Goal: Task Accomplishment & Management: Use online tool/utility

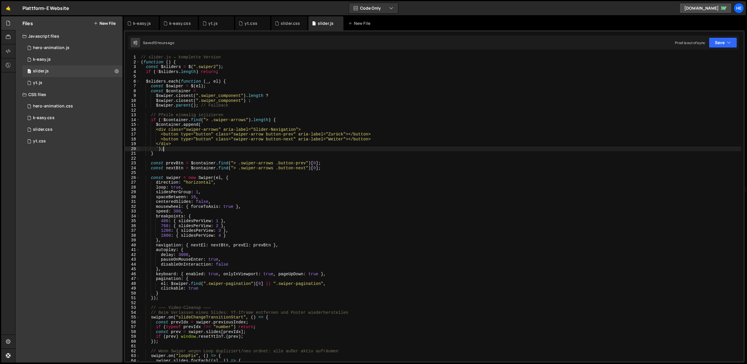
scroll to position [0, 1]
click at [116, 71] on icon at bounding box center [117, 71] width 4 height 6
click at [156, 94] on button "Edit External Scripts" at bounding box center [152, 95] width 57 height 12
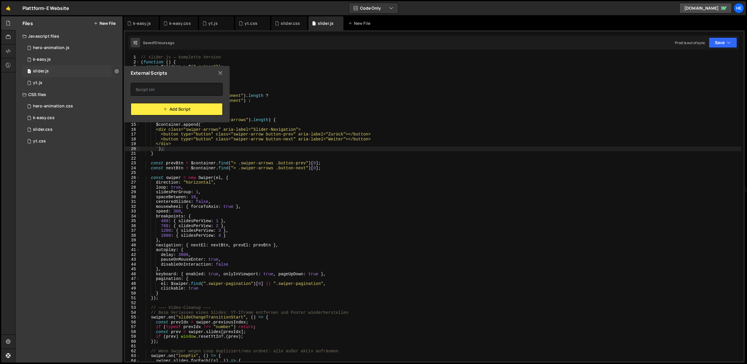
click at [116, 69] on icon at bounding box center [117, 71] width 4 height 6
type input "slider"
radio input "true"
checkbox input "true"
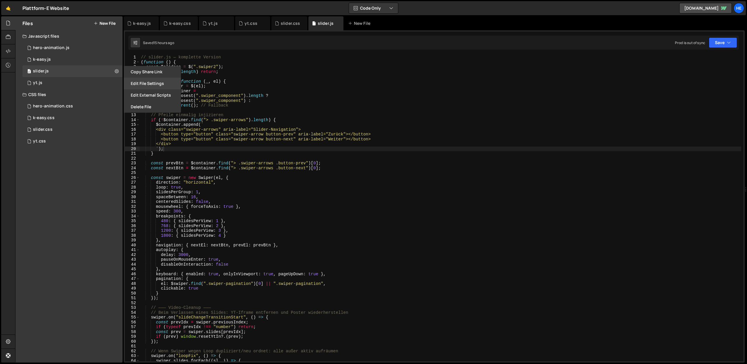
click at [140, 85] on button "Edit File Settings" at bounding box center [152, 84] width 57 height 12
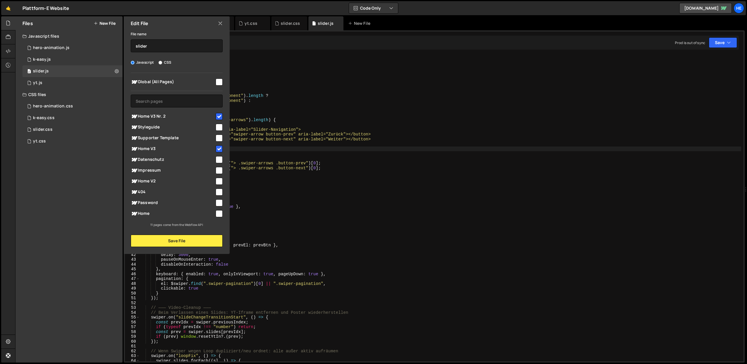
click at [220, 180] on input "checkbox" at bounding box center [219, 181] width 7 height 7
checkbox input "true"
click at [188, 243] on button "Save File" at bounding box center [177, 241] width 92 height 12
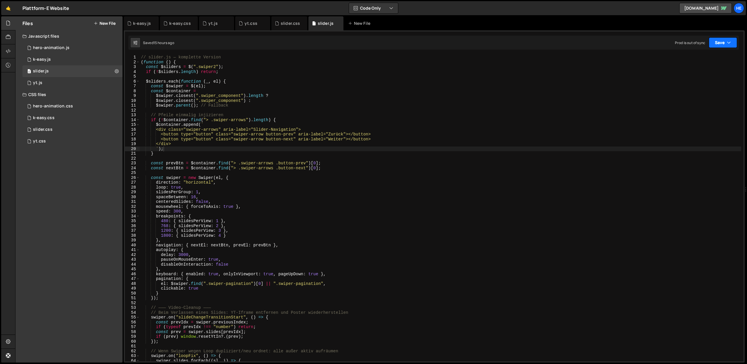
click at [723, 41] on button "Save" at bounding box center [723, 42] width 28 height 11
drag, startPoint x: 708, startPoint y: 59, endPoint x: 719, endPoint y: 47, distance: 17.1
click at [709, 59] on div "Save to Staging S" at bounding box center [703, 57] width 61 height 6
click at [725, 39] on button "Save" at bounding box center [723, 42] width 28 height 11
click at [703, 79] on div "Saved 15 hours ago" at bounding box center [703, 82] width 61 height 7
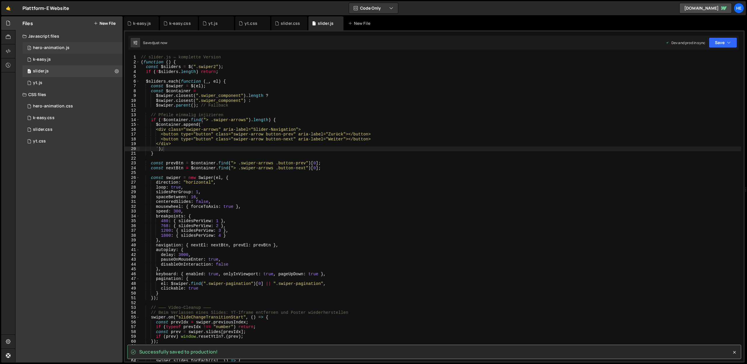
click at [61, 48] on div "hero-animation.js" at bounding box center [51, 47] width 36 height 5
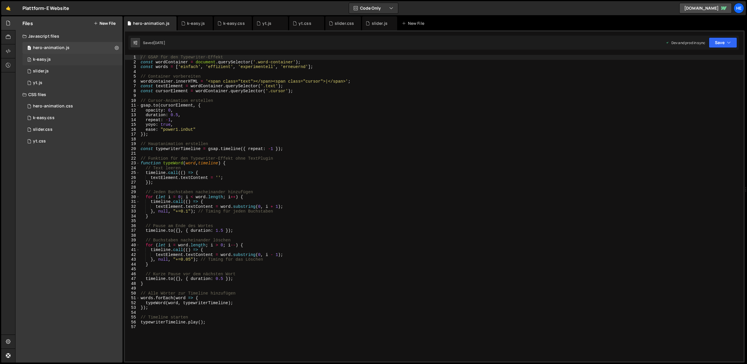
click at [65, 58] on div "2 k-easy.js 0" at bounding box center [72, 60] width 100 height 12
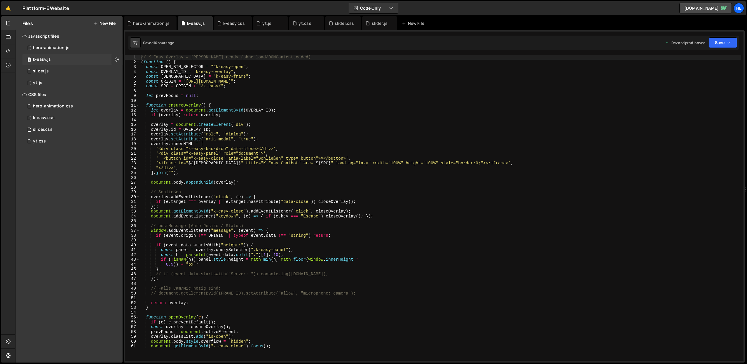
click at [116, 59] on icon at bounding box center [117, 60] width 4 height 6
type input "k-easy"
radio input "true"
checkbox input "true"
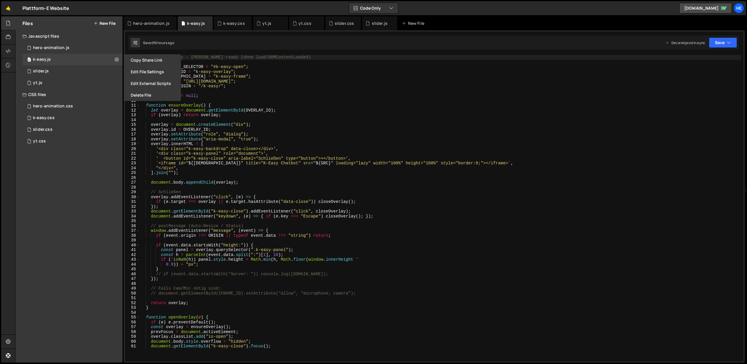
drag, startPoint x: 155, startPoint y: 70, endPoint x: 149, endPoint y: 68, distance: 6.3
click at [155, 70] on button "Edit File Settings" at bounding box center [152, 72] width 57 height 12
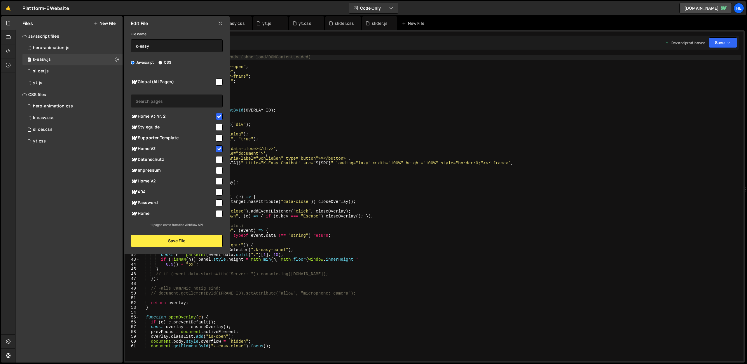
click at [214, 182] on span "Home V2" at bounding box center [173, 181] width 84 height 7
click at [208, 239] on button "Save File" at bounding box center [177, 241] width 92 height 12
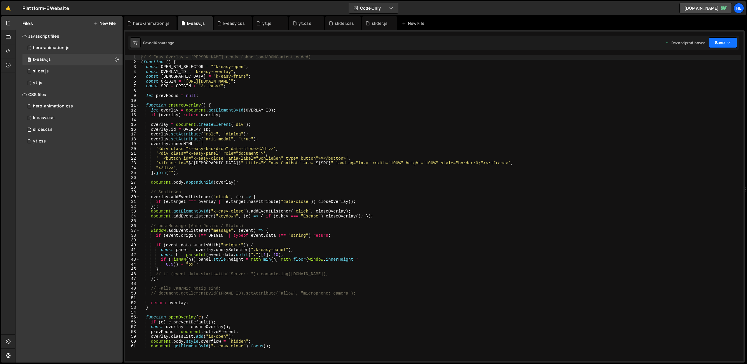
click at [718, 41] on button "Save" at bounding box center [723, 42] width 28 height 11
drag, startPoint x: 715, startPoint y: 56, endPoint x: 726, endPoint y: 37, distance: 21.8
click at [716, 56] on div "Save to Staging S" at bounding box center [703, 57] width 61 height 6
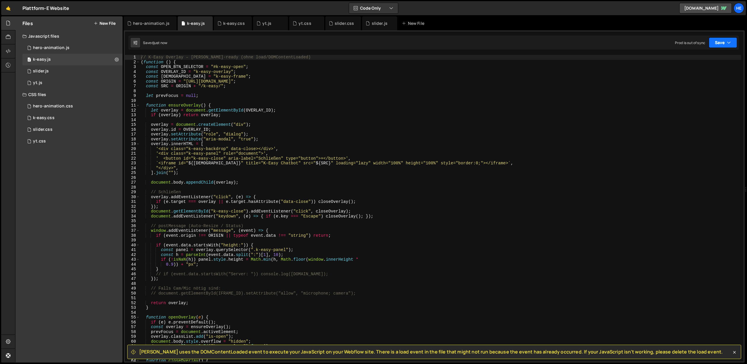
click at [724, 41] on button "Save" at bounding box center [723, 42] width 28 height 11
click at [719, 81] on div "Saved 16 hours ago" at bounding box center [703, 82] width 61 height 7
click at [100, 70] on div "3 slider.js 0" at bounding box center [72, 71] width 100 height 12
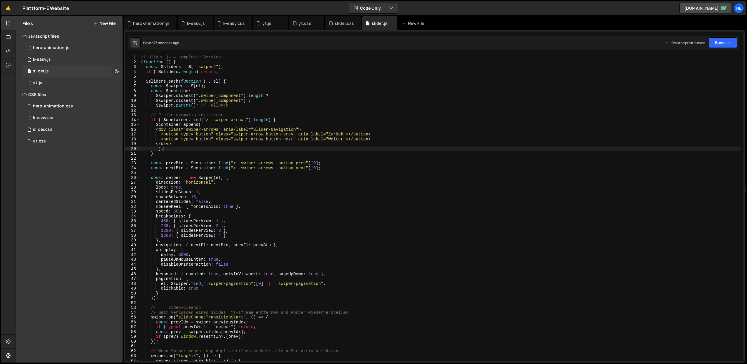
click at [116, 71] on icon at bounding box center [117, 71] width 4 height 6
click at [142, 83] on button "Edit File Settings" at bounding box center [152, 84] width 57 height 12
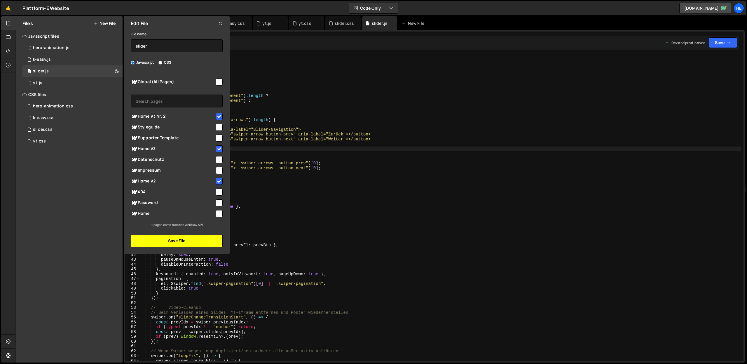
click at [200, 239] on button "Save File" at bounding box center [177, 241] width 92 height 12
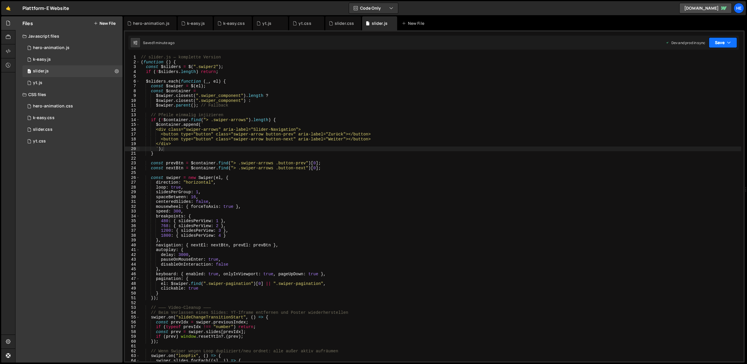
click at [716, 39] on button "Save" at bounding box center [723, 42] width 28 height 11
click at [714, 60] on div "Saved 1 minute ago" at bounding box center [703, 63] width 61 height 7
drag, startPoint x: 724, startPoint y: 42, endPoint x: 719, endPoint y: 53, distance: 12.4
click at [725, 43] on button "Save" at bounding box center [723, 42] width 28 height 11
click at [715, 77] on div "Save to Production S" at bounding box center [703, 76] width 61 height 6
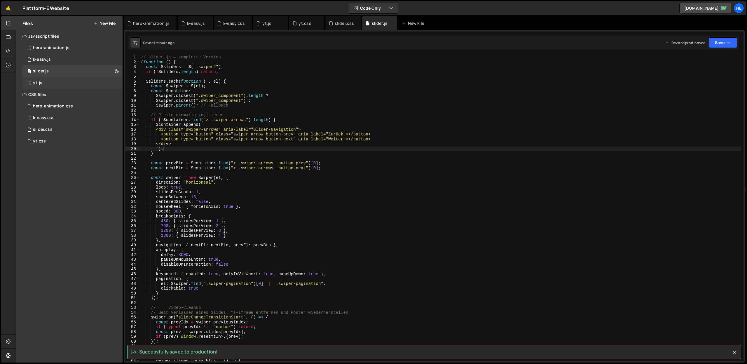
click at [80, 82] on div "2 yt.js 0" at bounding box center [72, 83] width 100 height 12
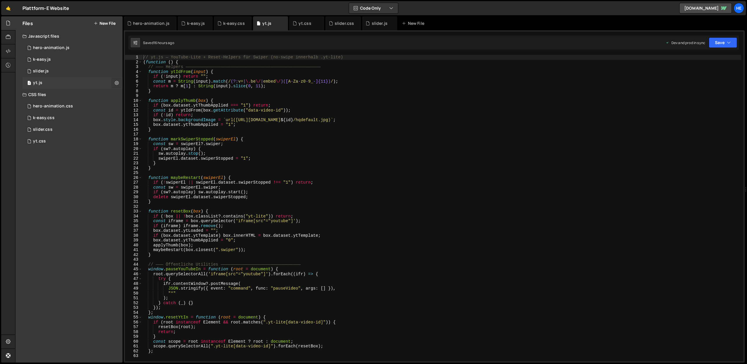
click at [116, 82] on icon at bounding box center [117, 83] width 4 height 6
click at [143, 97] on button "Edit File Settings" at bounding box center [152, 95] width 57 height 12
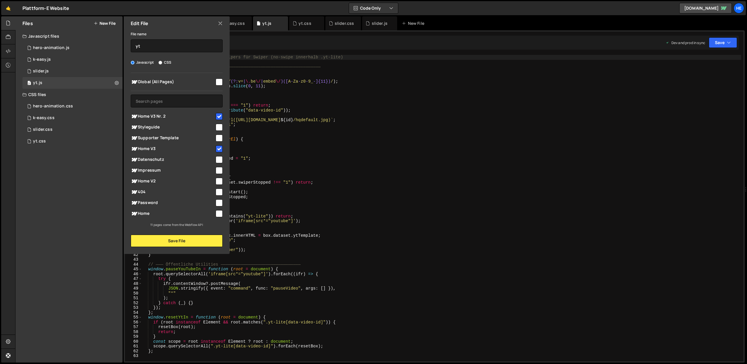
drag, startPoint x: 220, startPoint y: 180, endPoint x: 218, endPoint y: 197, distance: 17.0
click at [220, 181] on input "checkbox" at bounding box center [219, 181] width 7 height 7
checkbox input "true"
click at [207, 242] on button "Save File" at bounding box center [177, 241] width 92 height 12
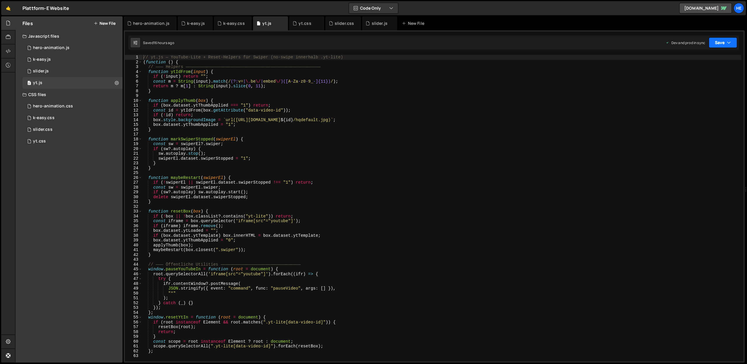
click at [715, 44] on button "Save" at bounding box center [723, 42] width 28 height 11
click at [703, 78] on div "Save to Production S" at bounding box center [703, 76] width 61 height 6
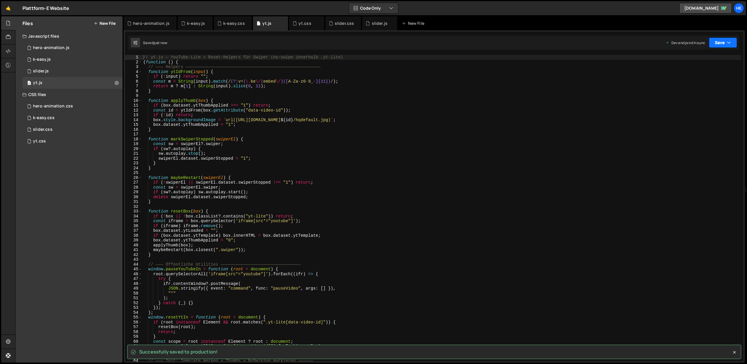
click at [720, 43] on button "Save" at bounding box center [723, 42] width 28 height 11
drag, startPoint x: 701, startPoint y: 60, endPoint x: 480, endPoint y: 92, distance: 223.7
click at [701, 60] on div "Saved just now" at bounding box center [703, 63] width 61 height 7
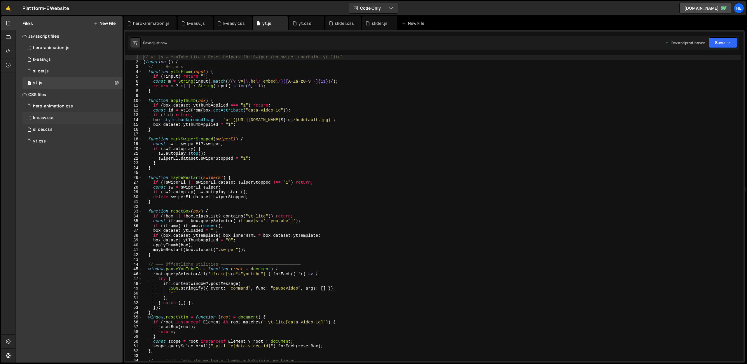
drag, startPoint x: 112, startPoint y: 119, endPoint x: 108, endPoint y: 123, distance: 5.6
click at [113, 119] on div "k-easy.css 0" at bounding box center [72, 118] width 100 height 12
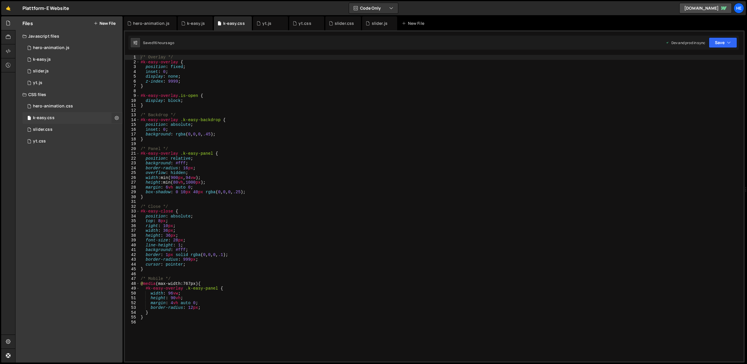
click at [116, 118] on icon at bounding box center [117, 118] width 4 height 6
type input "k-easy"
radio input "false"
radio input "true"
checkbox input "true"
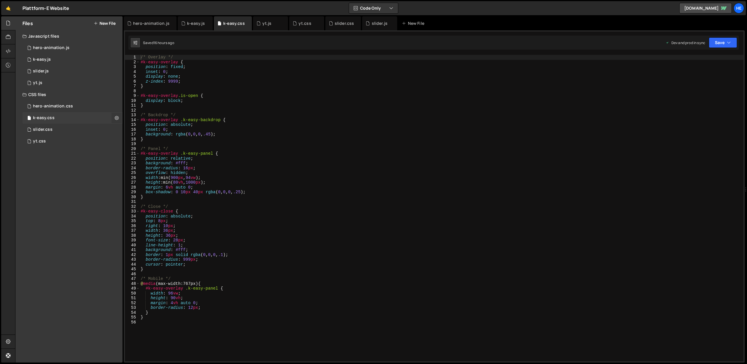
checkbox input "true"
click at [135, 131] on button "Edit File Settings" at bounding box center [152, 130] width 57 height 12
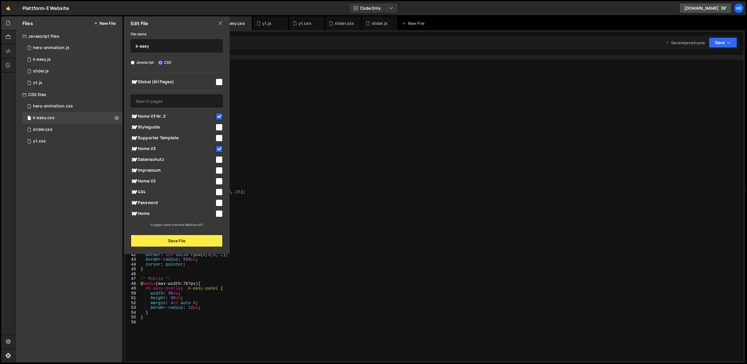
drag, startPoint x: 174, startPoint y: 180, endPoint x: 182, endPoint y: 193, distance: 15.2
click at [174, 180] on span "Home V2" at bounding box center [173, 181] width 84 height 7
drag, startPoint x: 204, startPoint y: 241, endPoint x: 199, endPoint y: 239, distance: 5.3
click at [204, 241] on button "Save File" at bounding box center [177, 241] width 92 height 12
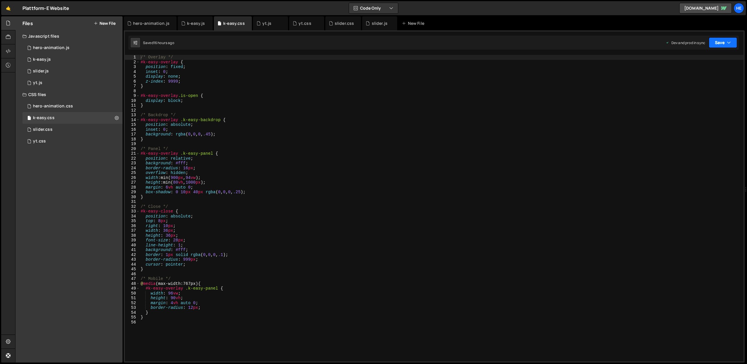
click at [713, 44] on button "Save" at bounding box center [723, 42] width 28 height 11
drag, startPoint x: 707, startPoint y: 57, endPoint x: 710, endPoint y: 54, distance: 4.1
click at [707, 57] on div "Save to Staging S" at bounding box center [703, 57] width 61 height 6
drag, startPoint x: 721, startPoint y: 41, endPoint x: 718, endPoint y: 50, distance: 9.0
click at [721, 42] on button "Save" at bounding box center [723, 42] width 28 height 11
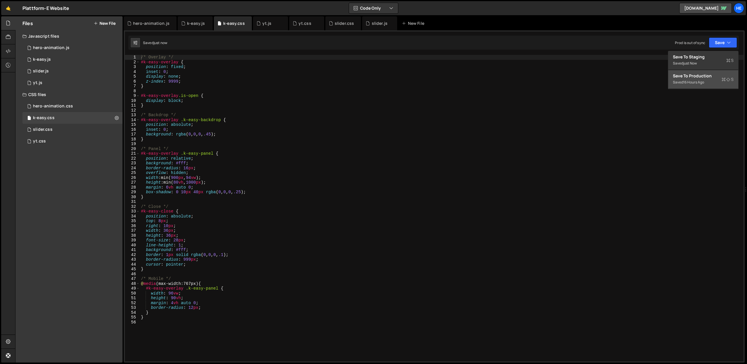
click at [715, 79] on div "Saved 16 hours ago" at bounding box center [703, 82] width 61 height 7
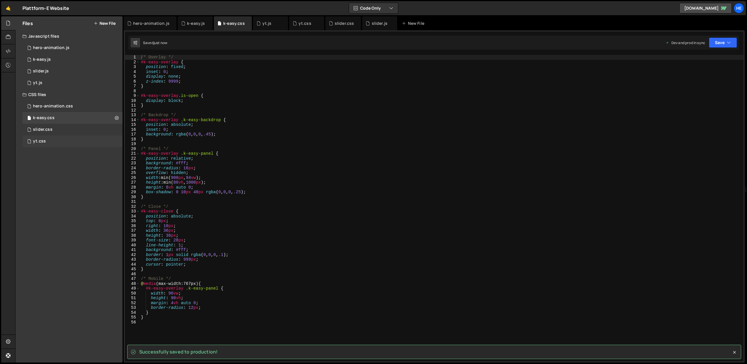
click at [92, 143] on div "yt.css 0" at bounding box center [72, 141] width 100 height 12
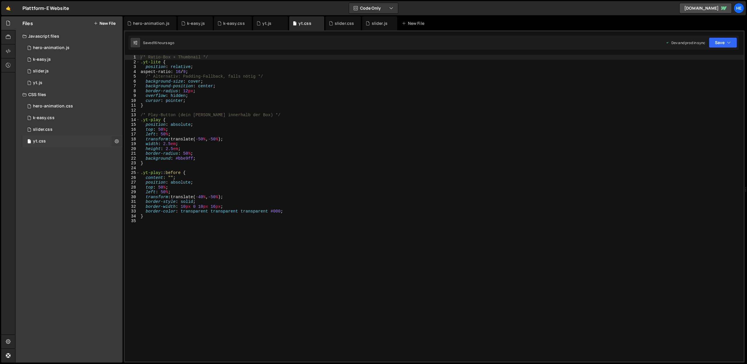
click at [116, 141] on icon at bounding box center [117, 141] width 4 height 6
click at [146, 153] on button "Edit File Settings" at bounding box center [152, 154] width 57 height 12
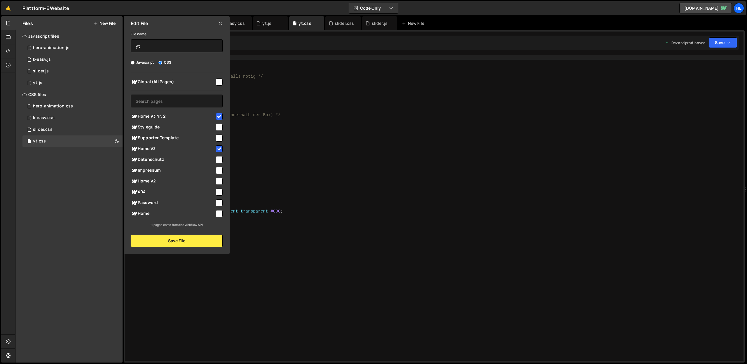
click at [159, 185] on div "Home V2" at bounding box center [177, 181] width 92 height 11
click at [205, 180] on span "Home V2" at bounding box center [173, 181] width 84 height 7
checkbox input "true"
click at [209, 242] on button "Save File" at bounding box center [177, 241] width 92 height 12
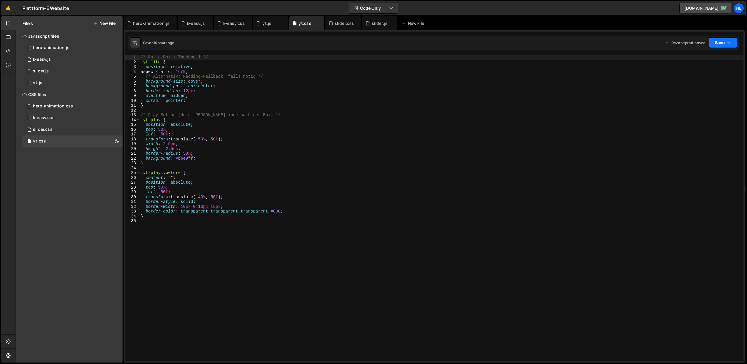
click at [724, 44] on button "Save" at bounding box center [723, 42] width 28 height 11
click at [720, 58] on div "Save to Staging S" at bounding box center [703, 57] width 61 height 6
click at [722, 44] on button "Save" at bounding box center [723, 42] width 28 height 11
click at [716, 78] on div "Save to Production S" at bounding box center [703, 76] width 61 height 6
click at [89, 130] on div "slider.css 0" at bounding box center [72, 130] width 100 height 12
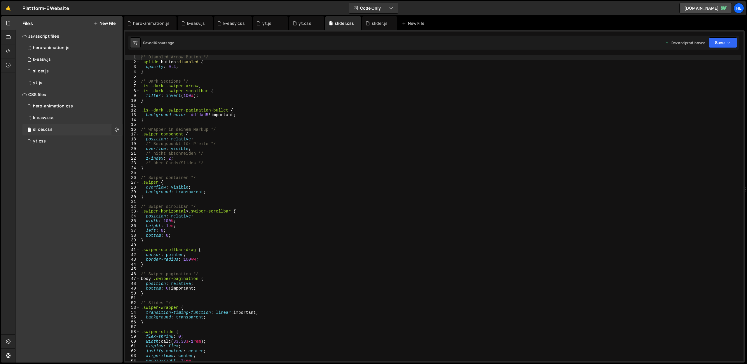
click at [116, 129] on icon at bounding box center [117, 130] width 4 height 6
type input "slider"
radio input "false"
radio input "true"
checkbox input "true"
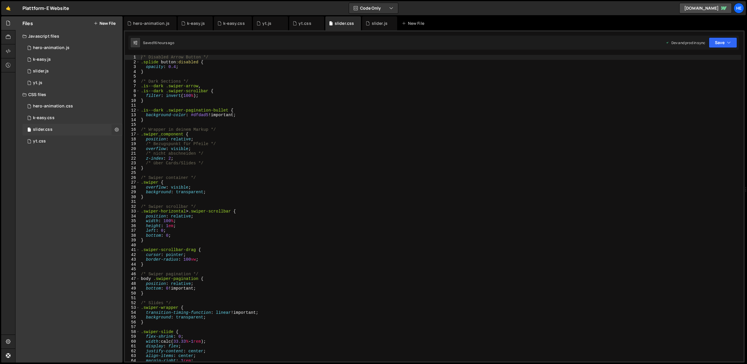
checkbox input "true"
click at [149, 142] on button "Edit File Settings" at bounding box center [152, 142] width 57 height 12
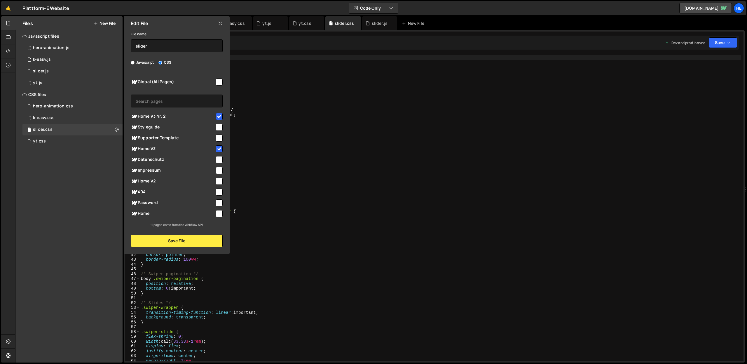
click at [177, 179] on span "Home V2" at bounding box center [173, 181] width 84 height 7
checkbox input "true"
click at [187, 235] on button "Save File" at bounding box center [177, 241] width 92 height 12
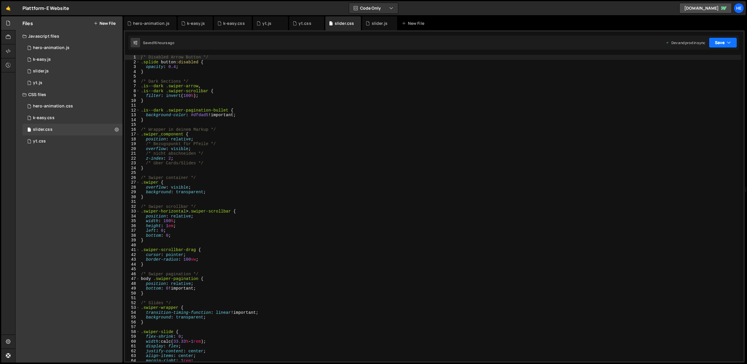
click at [723, 43] on button "Save" at bounding box center [723, 42] width 28 height 11
drag, startPoint x: 710, startPoint y: 58, endPoint x: 716, endPoint y: 50, distance: 10.5
click at [711, 58] on div "Save to Staging S" at bounding box center [703, 57] width 61 height 6
click at [726, 43] on button "Save" at bounding box center [723, 42] width 28 height 11
click at [714, 78] on div "Save to Production S" at bounding box center [703, 76] width 61 height 6
